Goal: Task Accomplishment & Management: Use online tool/utility

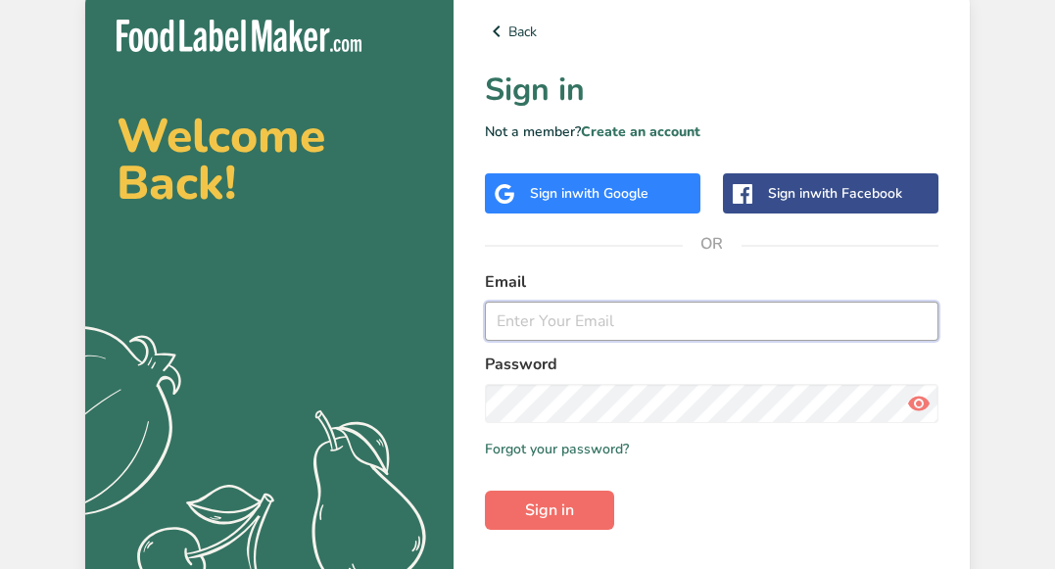
type input "[EMAIL_ADDRESS][DOMAIN_NAME]"
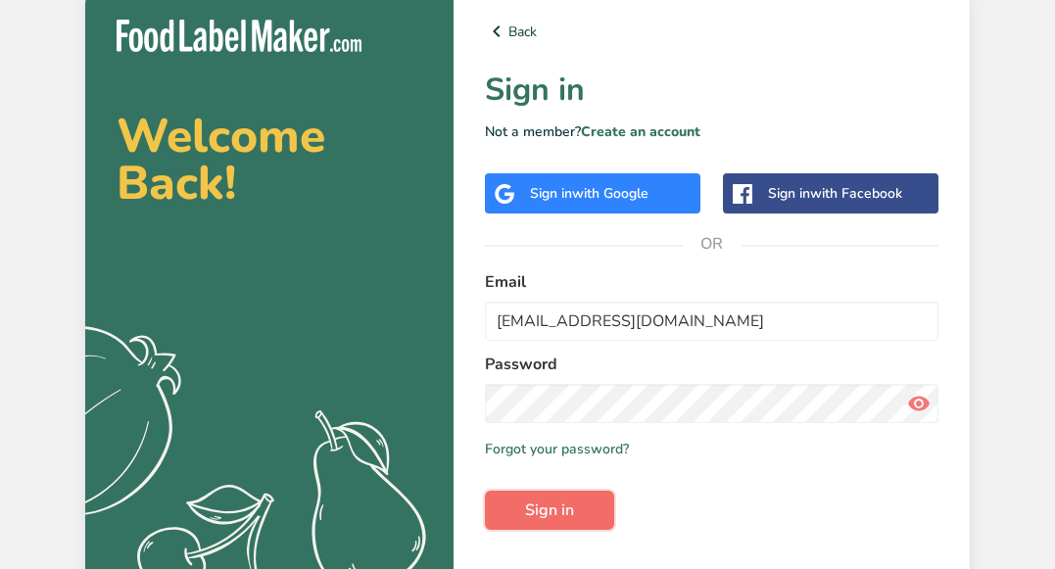
click at [517, 512] on button "Sign in" at bounding box center [549, 510] width 129 height 39
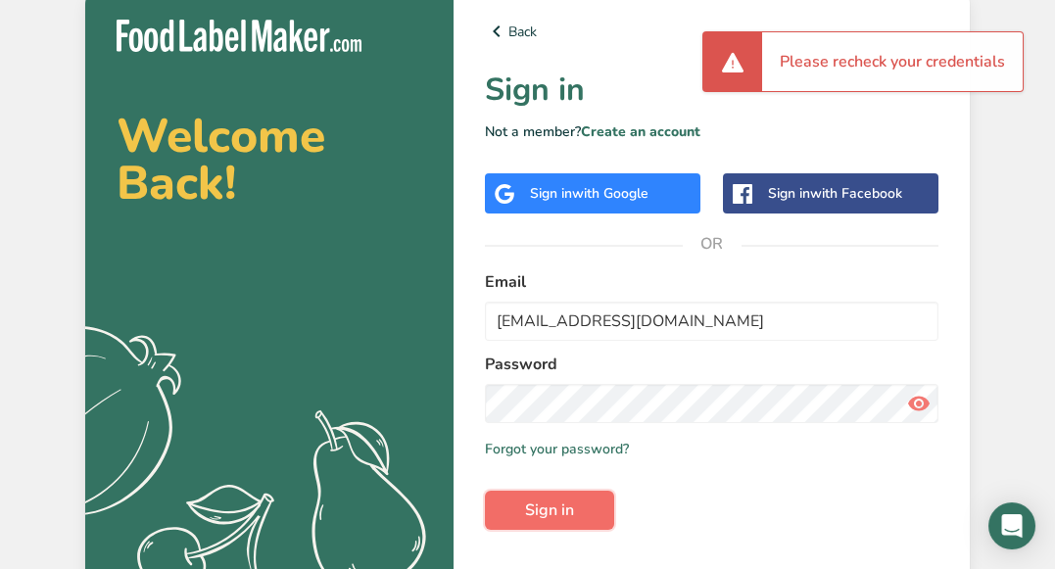
click at [550, 505] on span "Sign in" at bounding box center [549, 510] width 49 height 24
click at [586, 448] on link "Forgot your password?" at bounding box center [557, 449] width 144 height 21
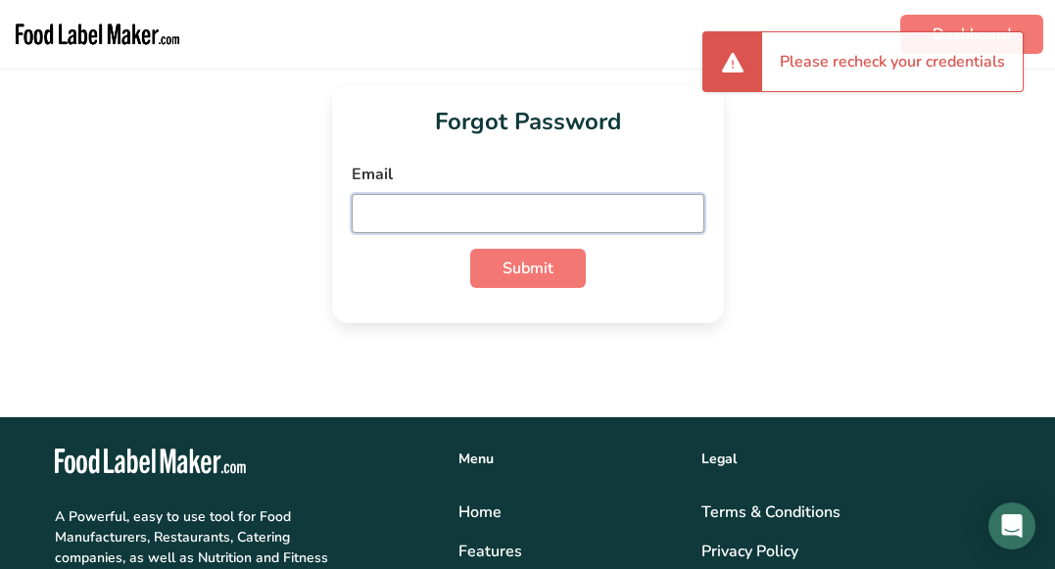
click at [475, 220] on input "email" at bounding box center [528, 213] width 353 height 39
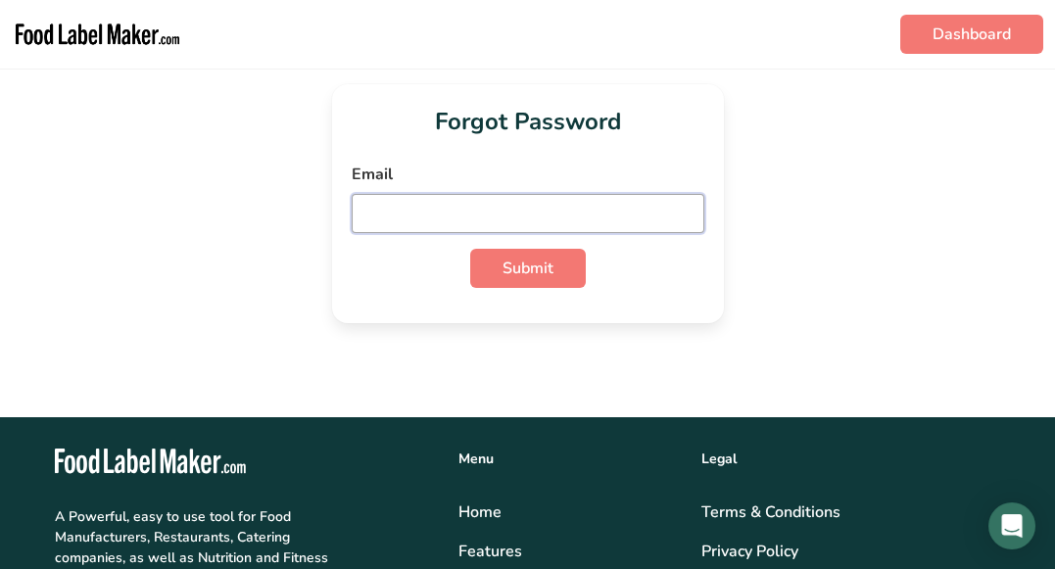
type input "b"
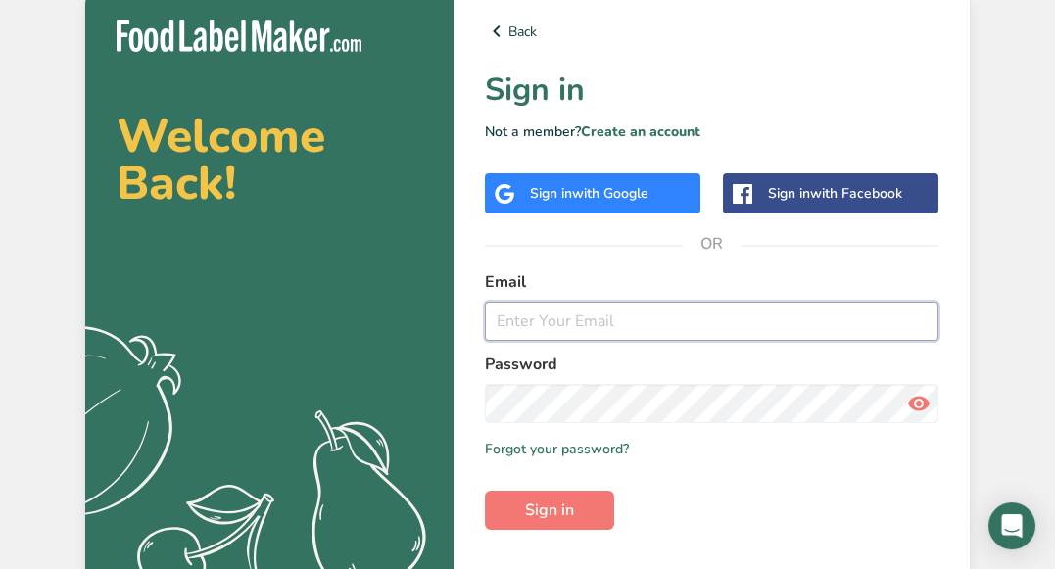
type input "[EMAIL_ADDRESS][DOMAIN_NAME]"
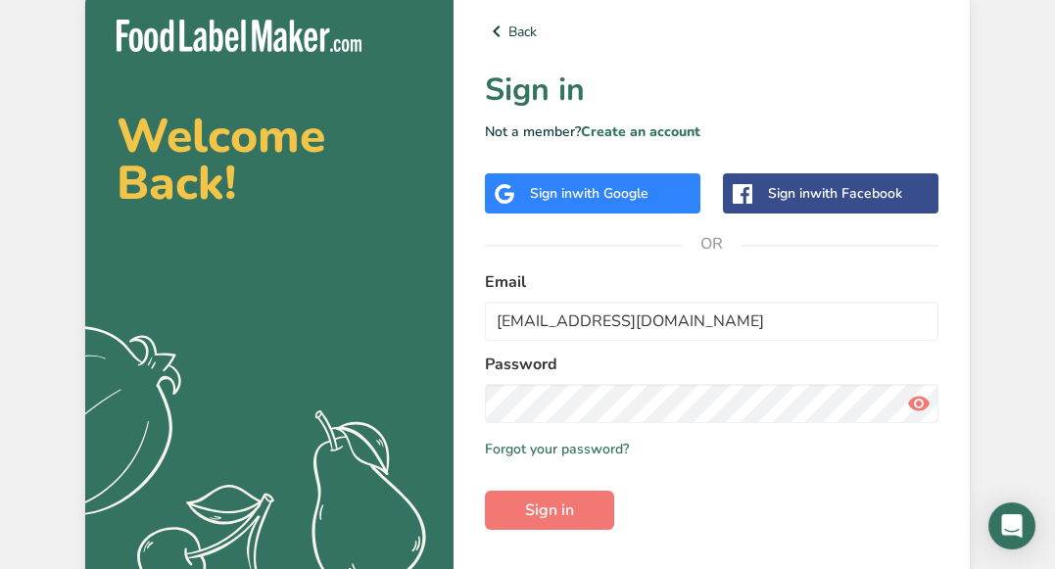
click at [908, 405] on icon at bounding box center [919, 403] width 24 height 35
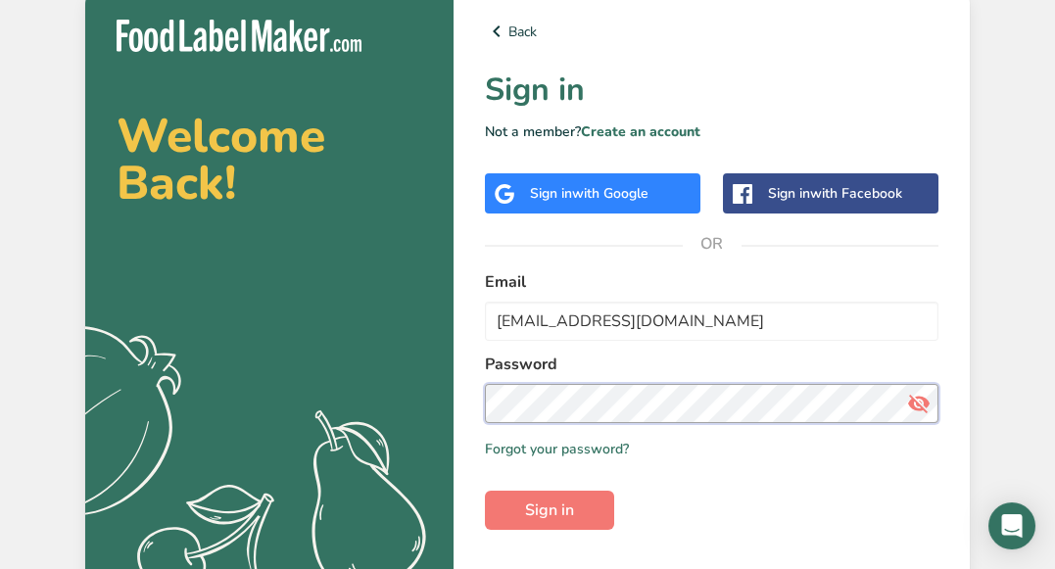
click at [448, 401] on section "Welcome Back! .a{fill:#f5f3ed;} Back Sign in Not a member? Create an account Si…" at bounding box center [527, 313] width 884 height 651
click at [485, 491] on button "Sign in" at bounding box center [549, 510] width 129 height 39
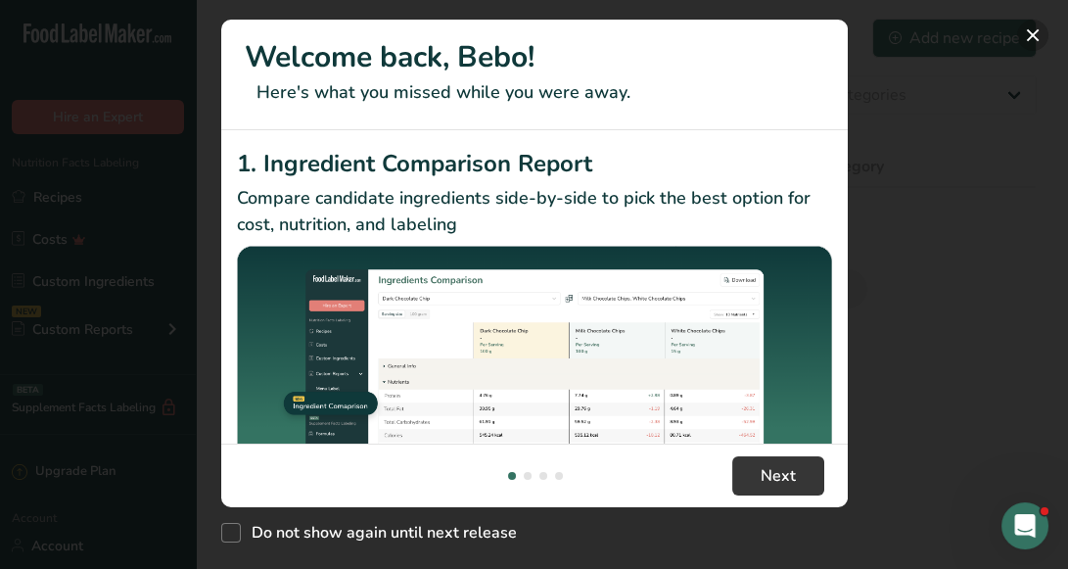
click at [1025, 30] on button "New Features" at bounding box center [1032, 35] width 31 height 31
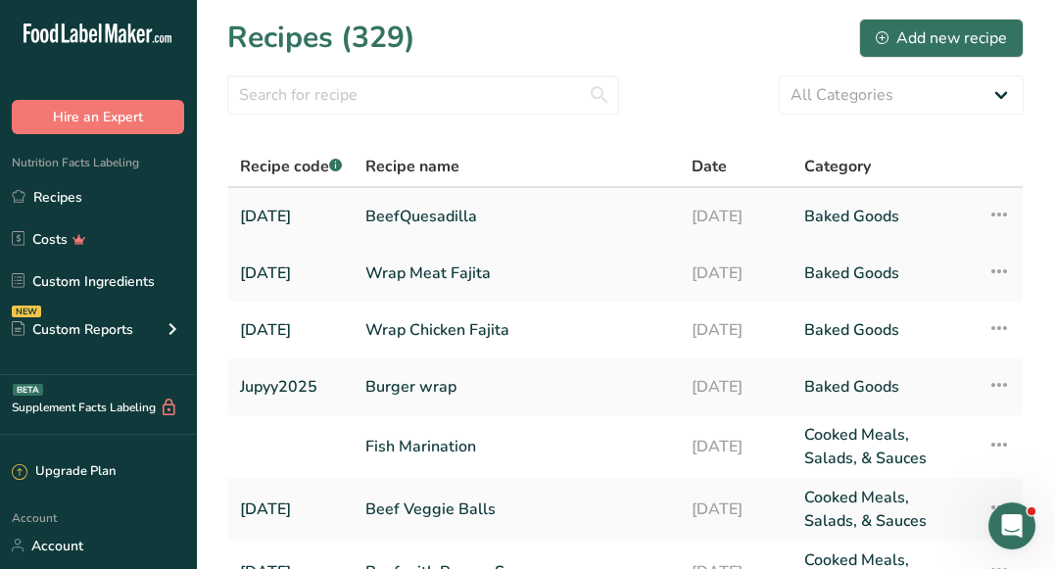
click at [446, 212] on link "BeefQuesadilla" at bounding box center [516, 216] width 303 height 41
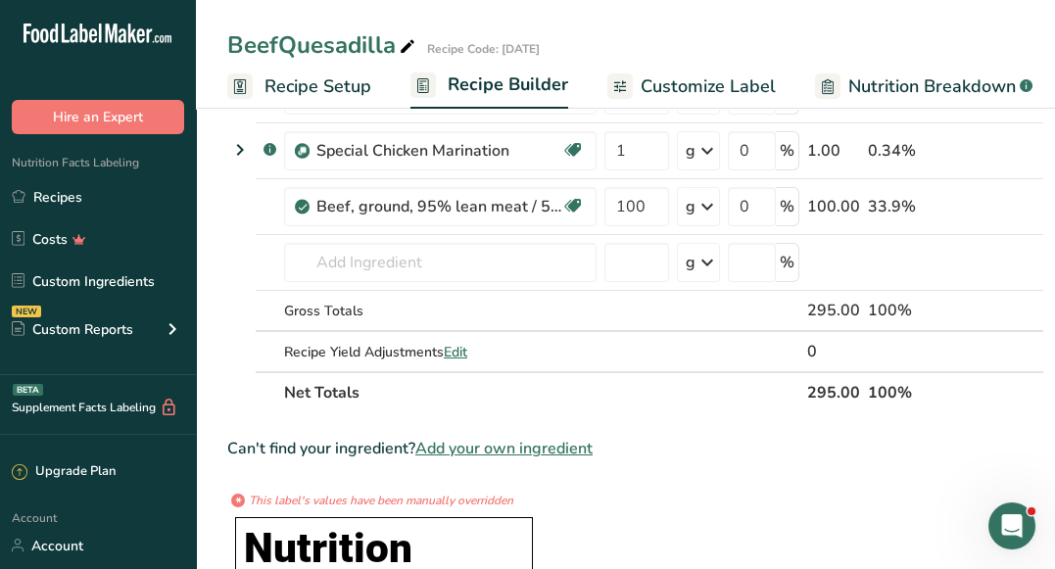
scroll to position [281, 0]
